Goal: Task Accomplishment & Management: Complete application form

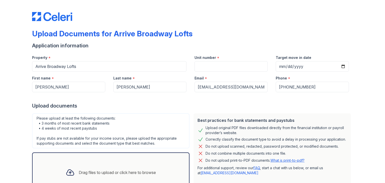
click at [250, 135] on div "Best practices for bank statements and paystubs Upload original PDF files downl…" at bounding box center [271, 152] width 157 height 79
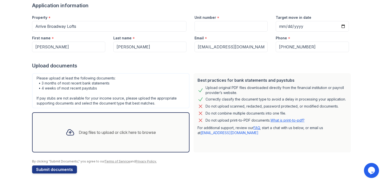
click at [67, 132] on icon at bounding box center [70, 132] width 9 height 9
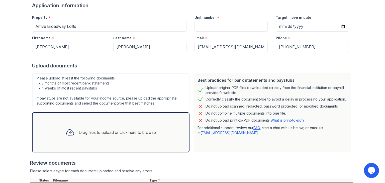
click at [115, 130] on div "Drag files to upload or click here to browse" at bounding box center [117, 132] width 77 height 6
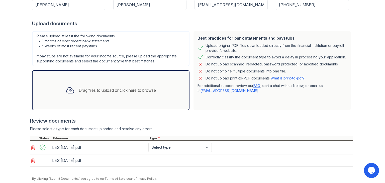
scroll to position [94, 0]
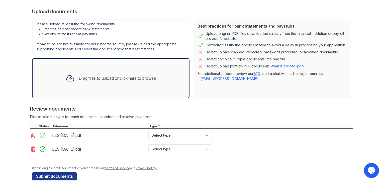
click at [90, 85] on div "Drag files to upload or click here to browse" at bounding box center [111, 78] width 98 height 17
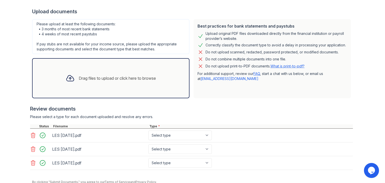
scroll to position [114, 0]
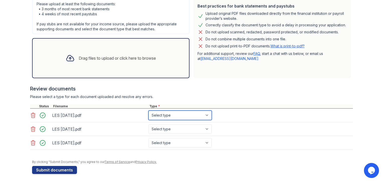
click at [162, 117] on select "Select type Paystub Bank Statement Offer Letter Tax Documents Benefit Award Let…" at bounding box center [179, 115] width 63 height 10
select select "paystub"
click at [148, 110] on select "Select type Paystub Bank Statement Offer Letter Tax Documents Benefit Award Let…" at bounding box center [179, 115] width 63 height 10
click at [158, 130] on select "Select type Paystub Bank Statement Offer Letter Tax Documents Benefit Award Let…" at bounding box center [179, 129] width 63 height 10
select select "paystub"
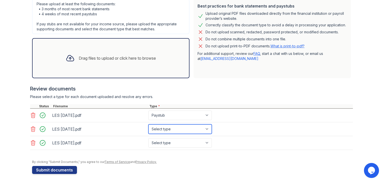
click at [148, 124] on select "Select type Paystub Bank Statement Offer Letter Tax Documents Benefit Award Let…" at bounding box center [179, 129] width 63 height 10
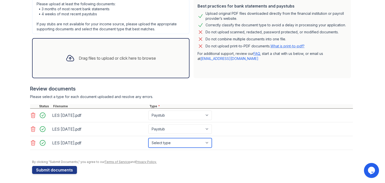
click at [162, 140] on select "Select type Paystub Bank Statement Offer Letter Tax Documents Benefit Award Let…" at bounding box center [179, 143] width 63 height 10
select select "bank_statement"
click at [148, 138] on select "Select type Paystub Bank Statement Offer Letter Tax Documents Benefit Award Let…" at bounding box center [179, 143] width 63 height 10
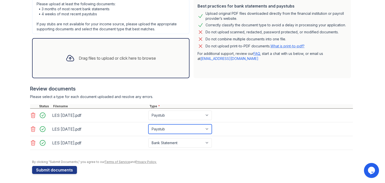
click at [159, 124] on select "Select type Paystub Bank Statement Offer Letter Tax Documents Benefit Award Let…" at bounding box center [179, 129] width 63 height 10
click at [148, 124] on select "Select type Paystub Bank Statement Offer Letter Tax Documents Benefit Award Let…" at bounding box center [179, 129] width 63 height 10
click at [159, 128] on select "Select type Paystub Bank Statement Offer Letter Tax Documents Benefit Award Let…" at bounding box center [179, 129] width 63 height 10
select select "paystub"
click at [148, 124] on select "Select type Paystub Bank Statement Offer Letter Tax Documents Benefit Award Let…" at bounding box center [179, 129] width 63 height 10
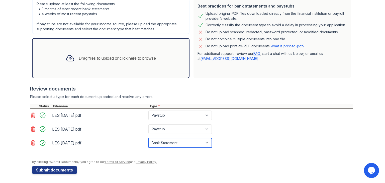
click at [162, 144] on select "Select type Paystub Bank Statement Offer Letter Tax Documents Benefit Award Let…" at bounding box center [179, 143] width 63 height 10
click at [148, 138] on select "Select type Paystub Bank Statement Offer Letter Tax Documents Benefit Award Let…" at bounding box center [179, 143] width 63 height 10
click at [159, 143] on select "Select type Paystub Bank Statement Offer Letter Tax Documents Benefit Award Let…" at bounding box center [179, 143] width 63 height 10
select select "paystub"
click at [148, 138] on select "Select type Paystub Bank Statement Offer Letter Tax Documents Benefit Award Let…" at bounding box center [179, 143] width 63 height 10
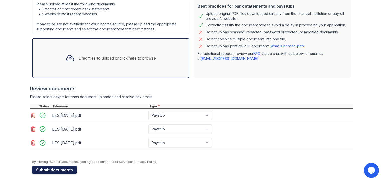
click at [41, 170] on button "Submit documents" at bounding box center [54, 170] width 45 height 8
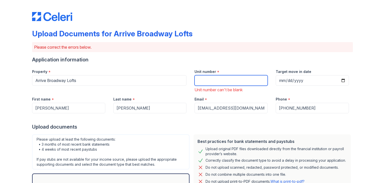
click at [218, 76] on input "Unit number" at bounding box center [230, 80] width 73 height 11
type input "401"
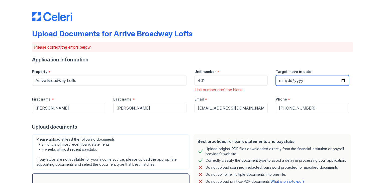
click at [287, 83] on input "Target move in date" at bounding box center [311, 80] width 73 height 11
click at [287, 78] on input "Target move in date" at bounding box center [311, 80] width 73 height 11
type input "[DATE]"
click at [248, 115] on div at bounding box center [192, 118] width 321 height 10
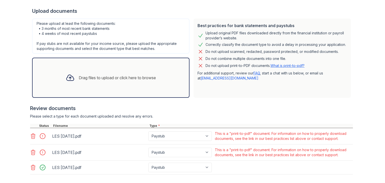
scroll to position [157, 0]
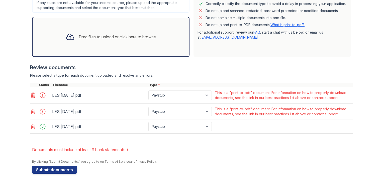
click at [32, 110] on icon at bounding box center [33, 111] width 6 height 6
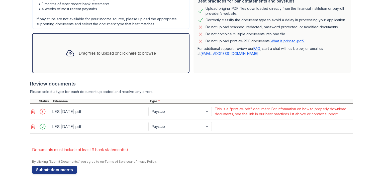
click at [32, 110] on icon at bounding box center [33, 111] width 6 height 6
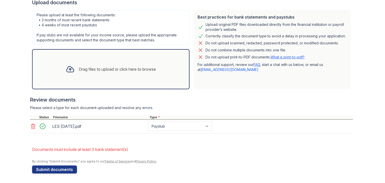
click at [84, 62] on div "Drag files to upload or click here to browse" at bounding box center [111, 69] width 98 height 17
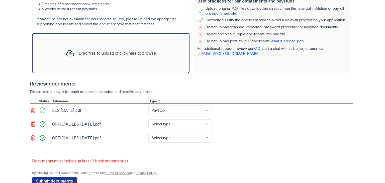
scroll to position [151, 0]
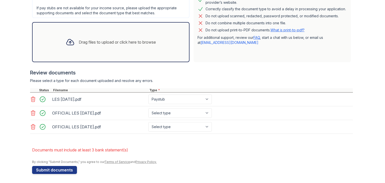
click at [117, 134] on div at bounding box center [191, 136] width 323 height 5
click at [57, 169] on button "Submit documents" at bounding box center [54, 170] width 45 height 8
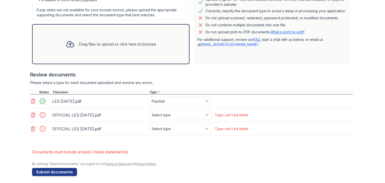
scroll to position [144, 0]
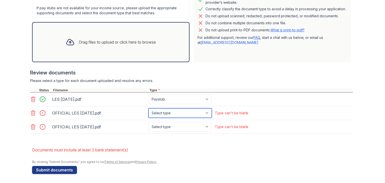
click at [158, 116] on select "Select type Paystub Bank Statement Offer Letter Tax Documents Benefit Award Let…" at bounding box center [179, 113] width 63 height 10
select select "paystub"
click at [148, 108] on select "Select type Paystub Bank Statement Offer Letter Tax Documents Benefit Award Let…" at bounding box center [179, 113] width 63 height 10
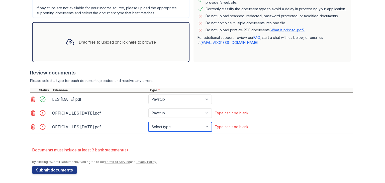
click at [162, 126] on select "Select type Paystub Bank Statement Offer Letter Tax Documents Benefit Award Let…" at bounding box center [179, 127] width 63 height 10
click at [148, 122] on select "Select type Paystub Bank Statement Offer Letter Tax Documents Benefit Award Let…" at bounding box center [179, 127] width 63 height 10
click at [162, 128] on select "Select type Paystub Bank Statement Offer Letter Tax Documents Benefit Award Let…" at bounding box center [179, 127] width 63 height 10
select select "paystub"
click at [148, 122] on select "Select type Paystub Bank Statement Offer Letter Tax Documents Benefit Award Let…" at bounding box center [179, 127] width 63 height 10
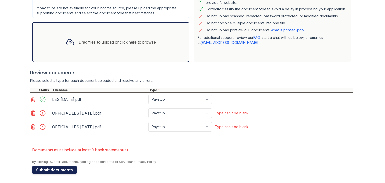
click at [52, 171] on button "Submit documents" at bounding box center [54, 170] width 45 height 8
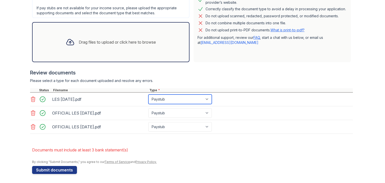
click at [165, 100] on select "Paystub Bank Statement Offer Letter Tax Documents Benefit Award Letter Investme…" at bounding box center [179, 99] width 63 height 10
select select "bank_statement"
click at [148, 94] on select "Paystub Bank Statement Offer Letter Tax Documents Benefit Award Letter Investme…" at bounding box center [179, 99] width 63 height 10
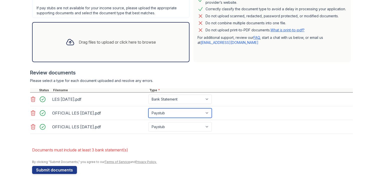
click at [158, 113] on select "Paystub Bank Statement Offer Letter Tax Documents Benefit Award Letter Investme…" at bounding box center [179, 113] width 63 height 10
select select "bank_statement"
click at [148, 108] on select "Paystub Bank Statement Offer Letter Tax Documents Benefit Award Letter Investme…" at bounding box center [179, 113] width 63 height 10
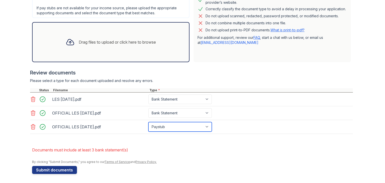
click at [158, 125] on select "Paystub Bank Statement Offer Letter Tax Documents Benefit Award Letter Investme…" at bounding box center [179, 127] width 63 height 10
select select "bank_statement"
click at [148, 122] on select "Paystub Bank Statement Offer Letter Tax Documents Benefit Award Letter Investme…" at bounding box center [179, 127] width 63 height 10
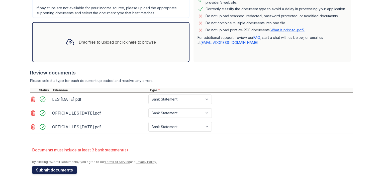
click at [64, 168] on button "Submit documents" at bounding box center [54, 170] width 45 height 8
